Goal: Information Seeking & Learning: Find specific fact

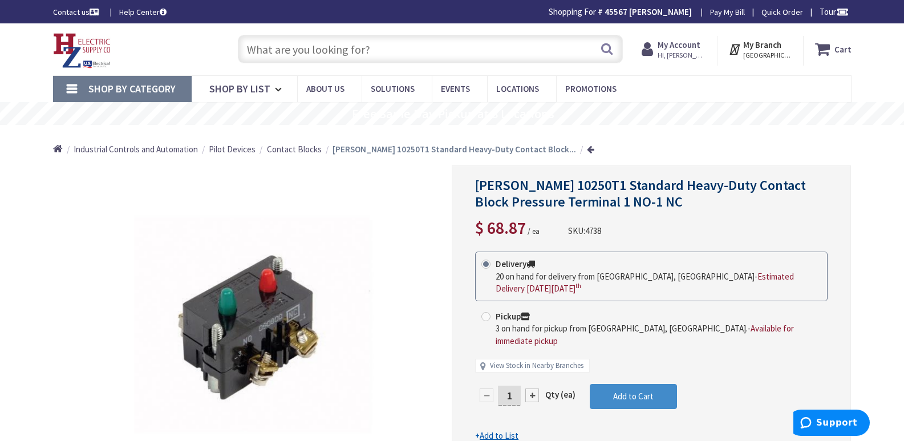
click at [255, 53] on input "text" at bounding box center [430, 49] width 385 height 29
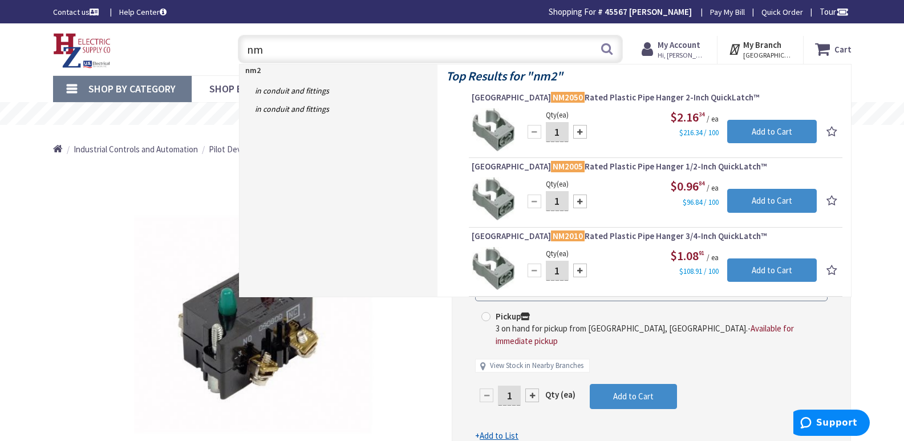
type input "n"
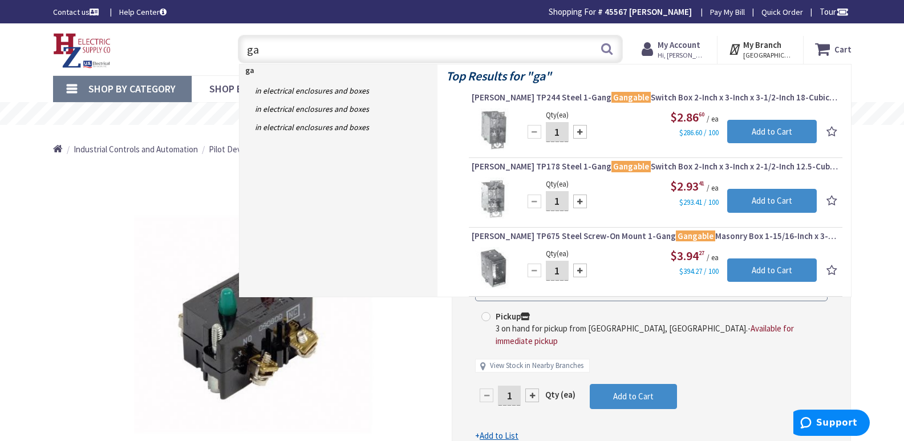
type input "g"
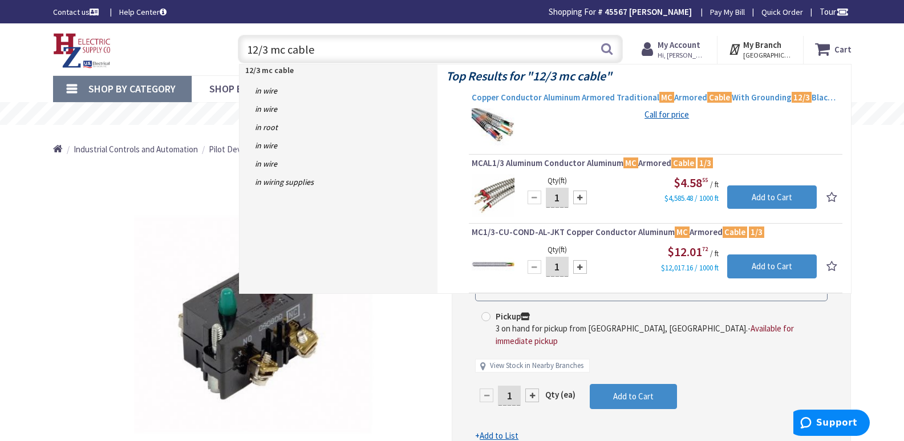
type input "12/3 mc cable"
click at [557, 98] on span "Copper Conductor Aluminum Armored Traditional MC Armored Cable With Grounding 1…" at bounding box center [656, 97] width 368 height 11
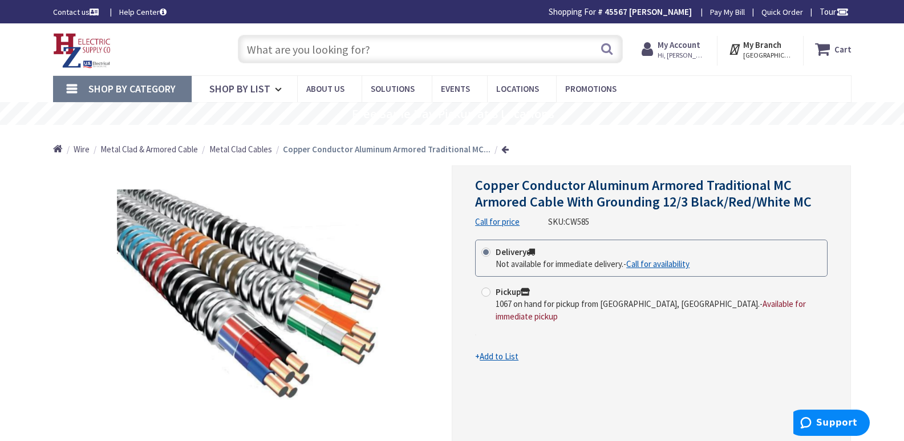
click at [510, 203] on span "Copper Conductor Aluminum Armored Traditional MC Armored Cable With Grounding 1…" at bounding box center [643, 193] width 336 height 34
click at [263, 48] on input "text" at bounding box center [430, 49] width 385 height 29
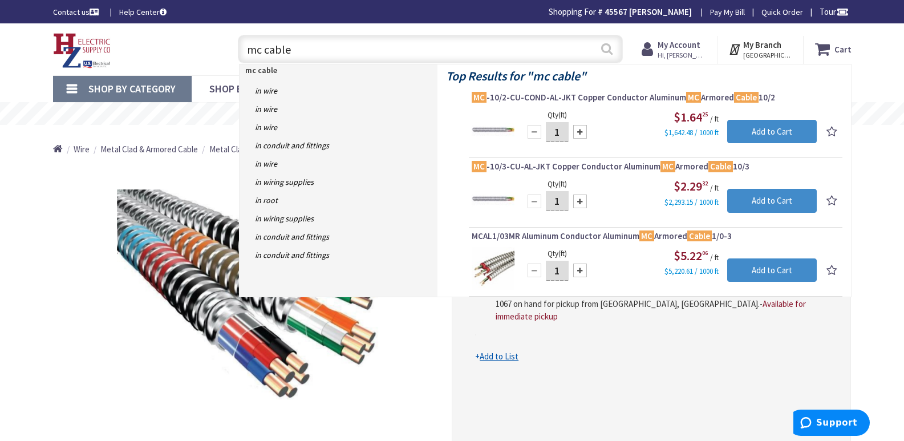
type input "mc cable"
click at [607, 48] on button "Search" at bounding box center [606, 49] width 15 height 26
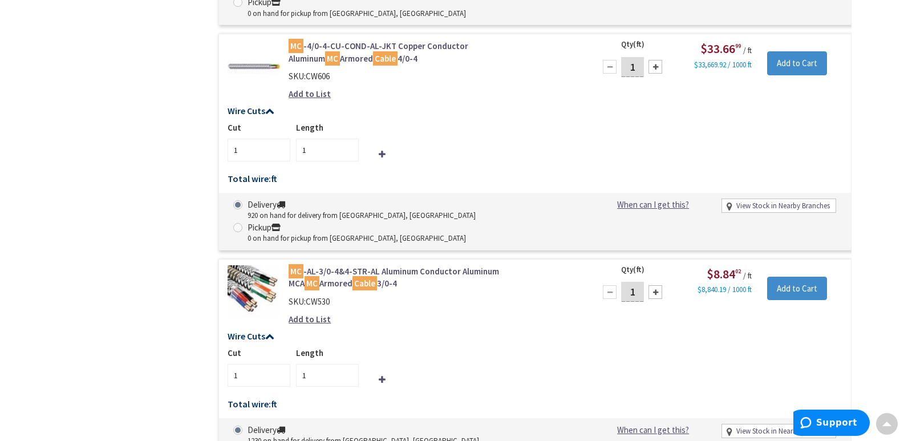
scroll to position [7814, 0]
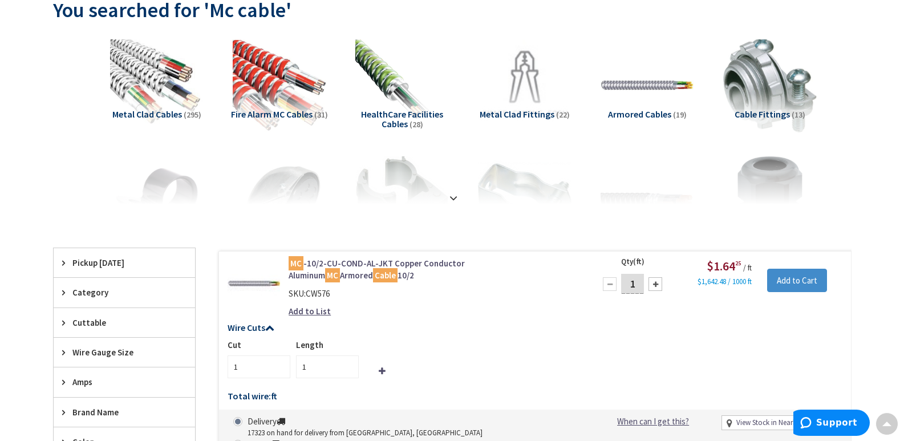
scroll to position [0, 0]
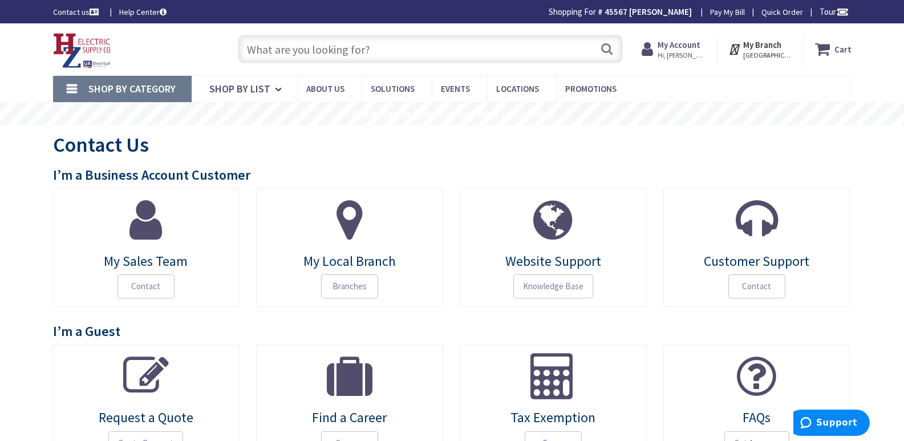
click at [249, 50] on input "text" at bounding box center [430, 49] width 385 height 29
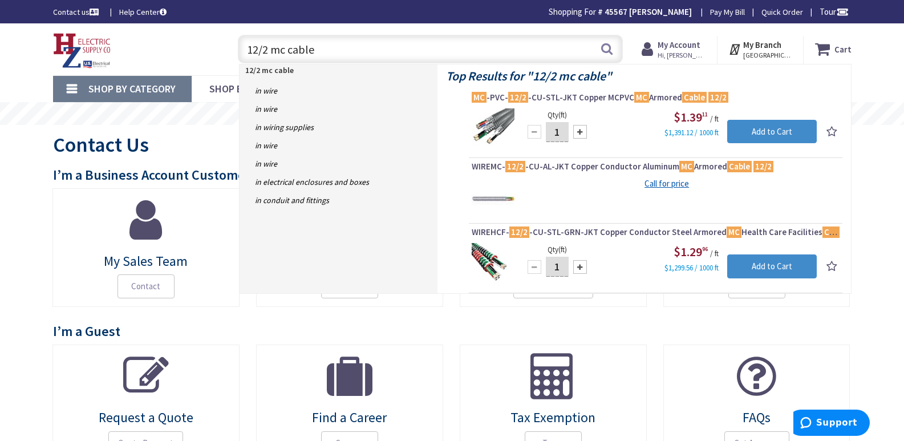
drag, startPoint x: 297, startPoint y: 54, endPoint x: 175, endPoint y: 59, distance: 122.8
click at [177, 59] on div "Toggle Nav 12/2 mc cable 12/2 mc cable Search Cart My Cart Close" at bounding box center [452, 49] width 816 height 38
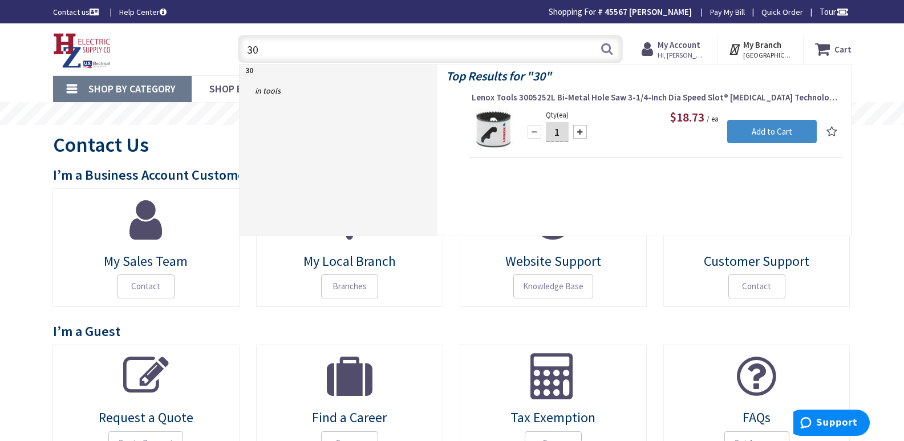
type input "3"
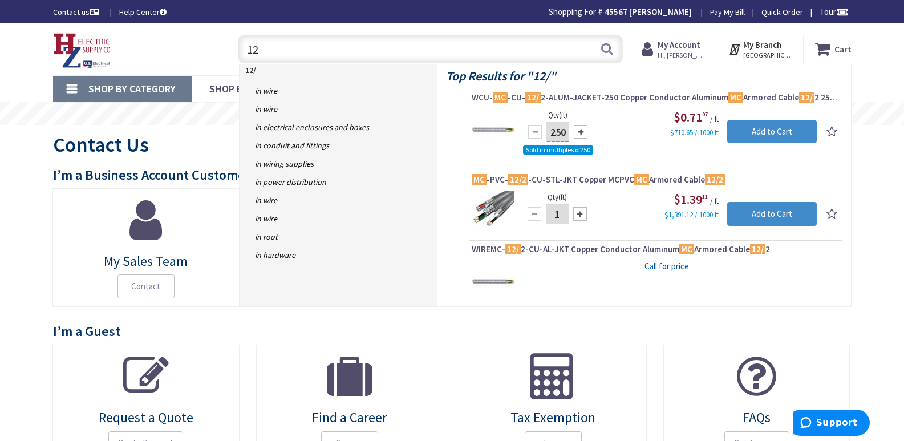
type input "1"
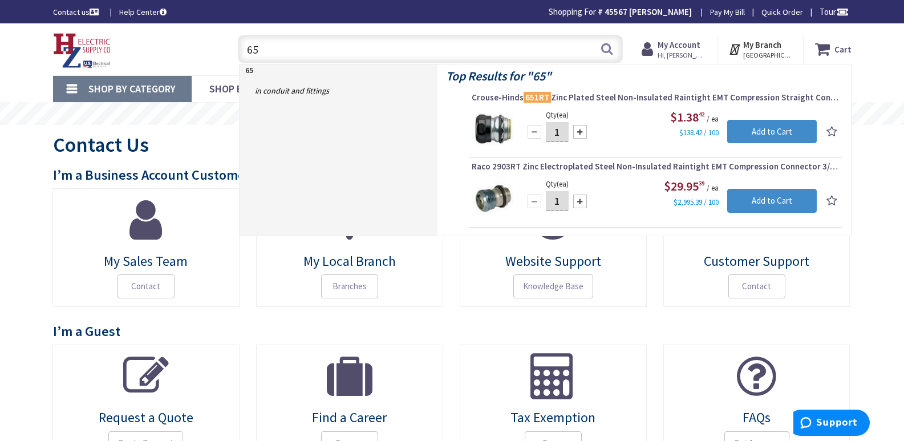
type input "6"
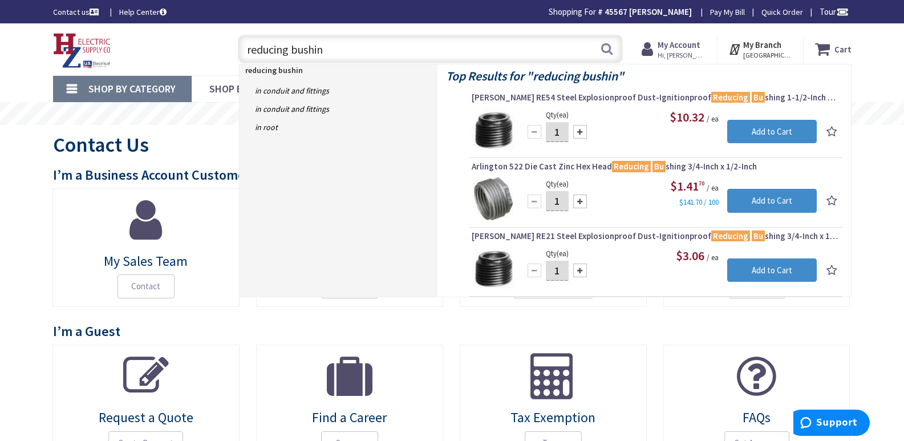
type input "reducing bushing"
